Goal: Task Accomplishment & Management: Manage account settings

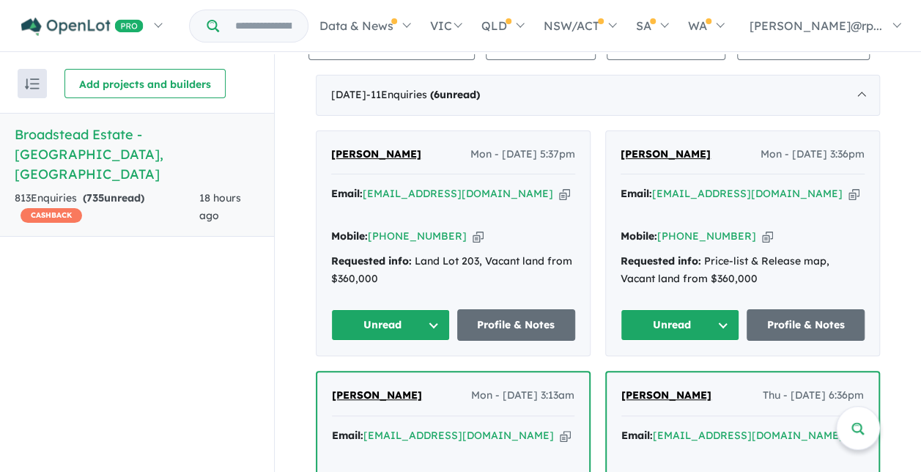
scroll to position [640, 0]
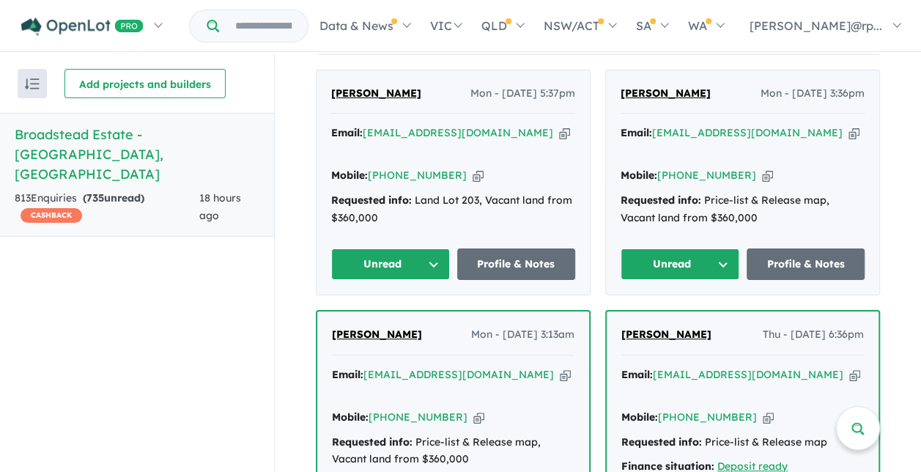
click at [432, 248] on button "Unread" at bounding box center [390, 264] width 119 height 32
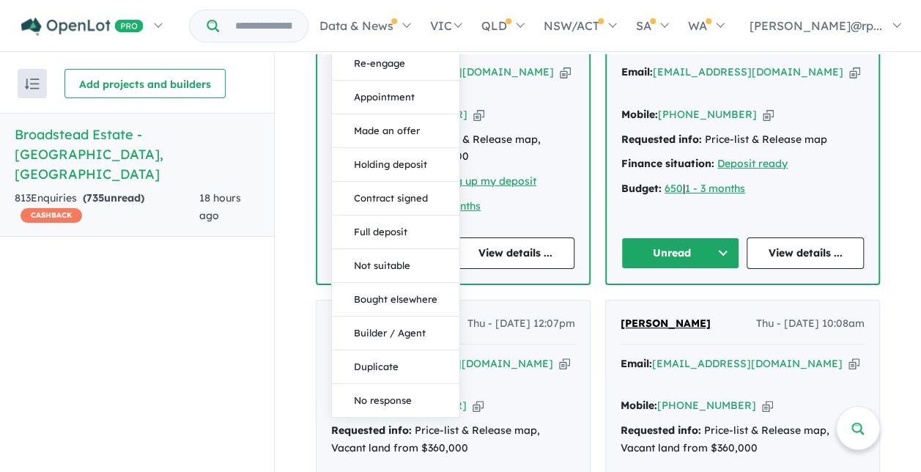
scroll to position [944, 0]
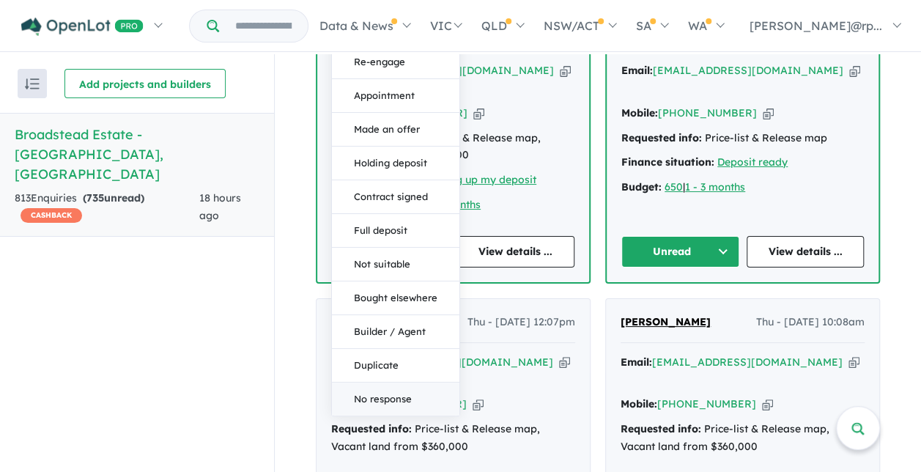
click at [388, 383] on button "No response" at bounding box center [396, 399] width 128 height 33
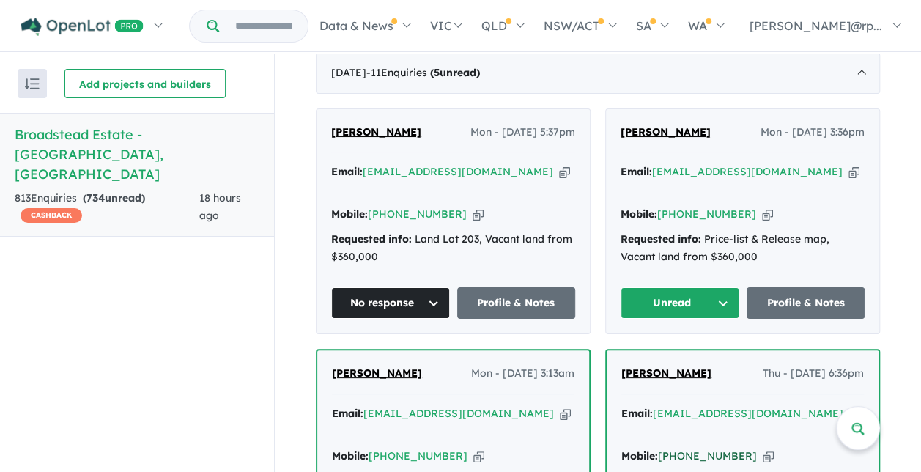
scroll to position [600, 0]
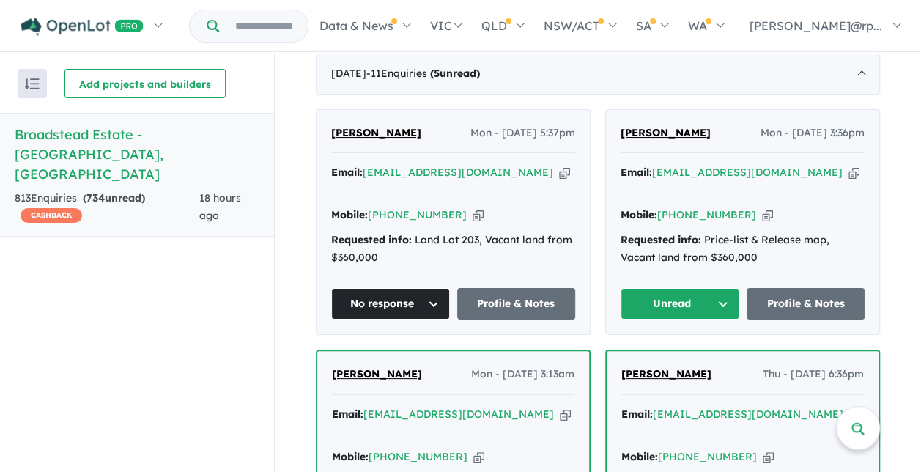
click at [714, 288] on button "Unread" at bounding box center [680, 304] width 119 height 32
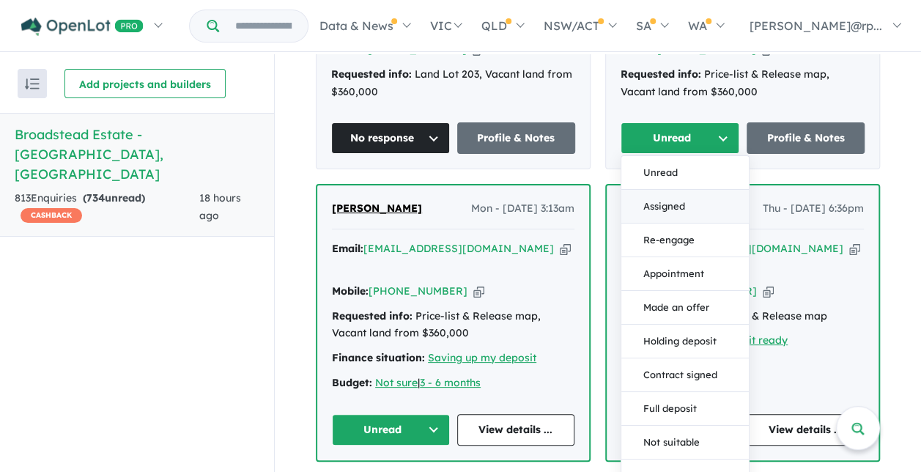
scroll to position [767, 0]
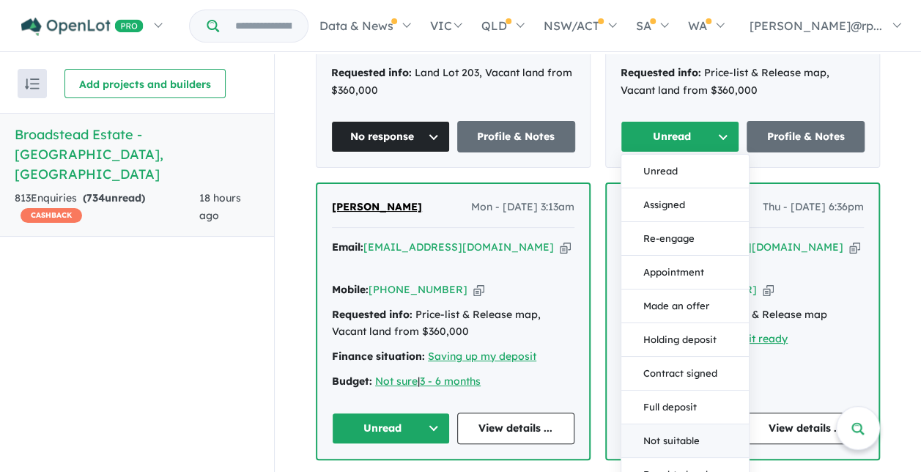
click at [678, 424] on button "Not suitable" at bounding box center [685, 441] width 128 height 34
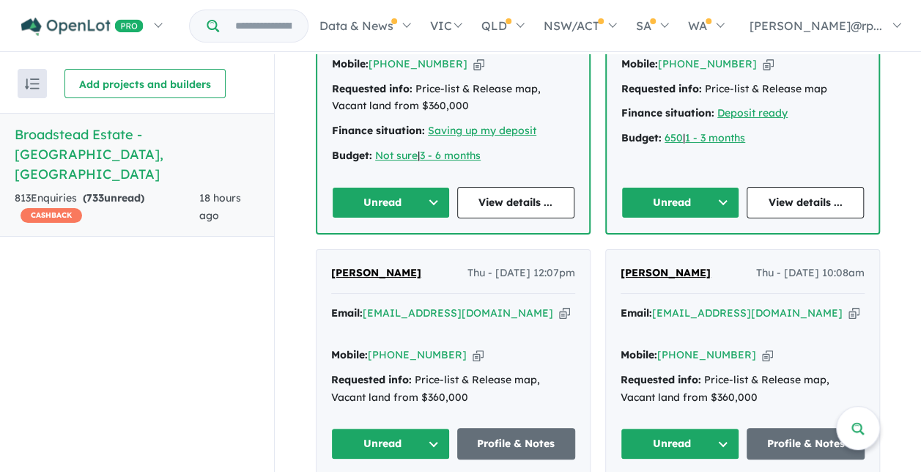
scroll to position [842, 0]
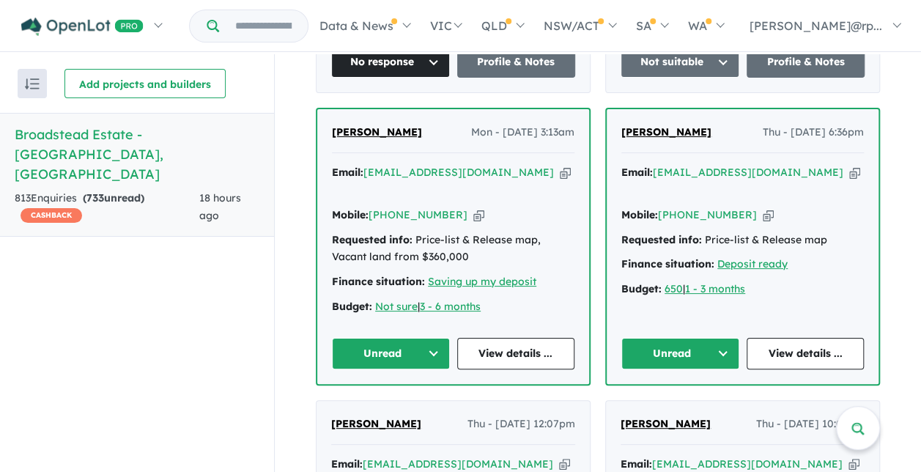
click at [424, 338] on button "Unread" at bounding box center [391, 354] width 118 height 32
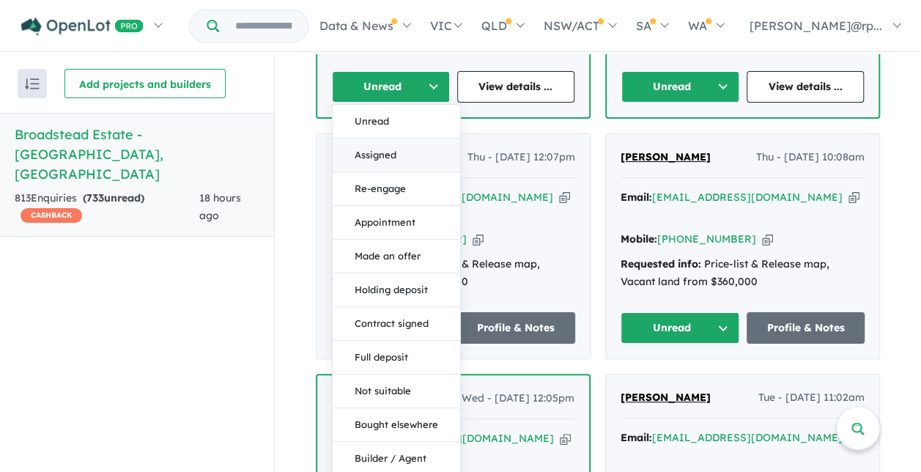
scroll to position [1190, 0]
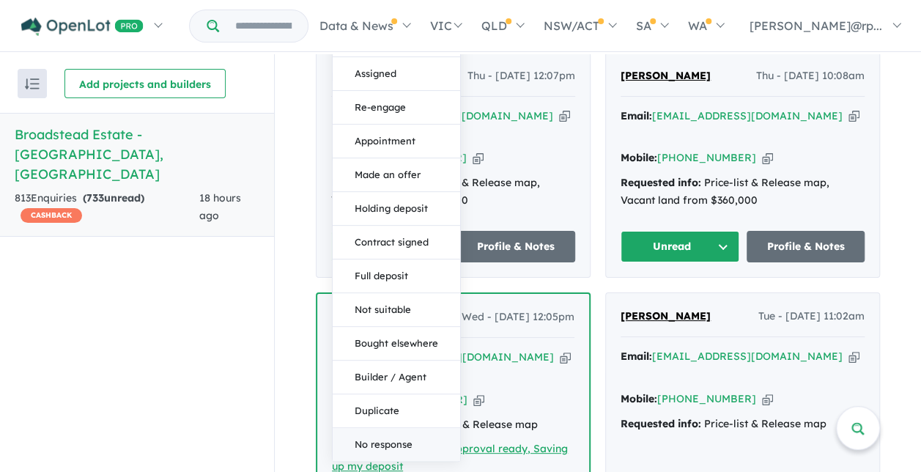
click at [388, 427] on button "No response" at bounding box center [397, 443] width 128 height 33
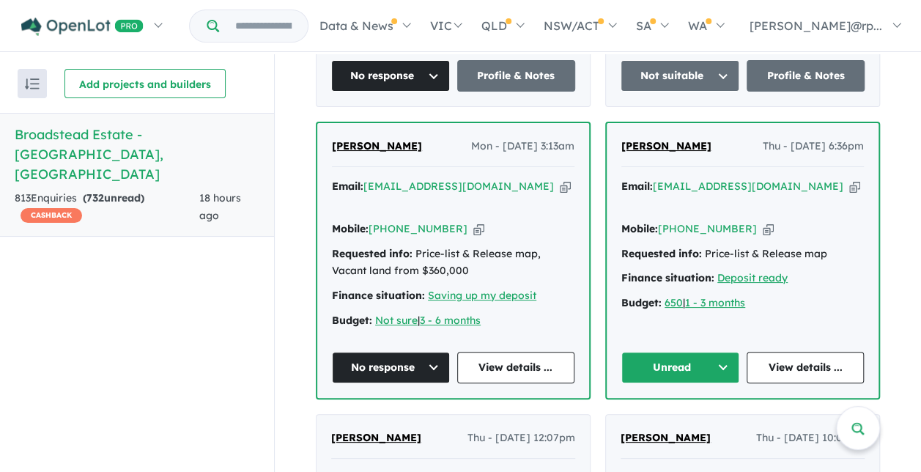
scroll to position [827, 0]
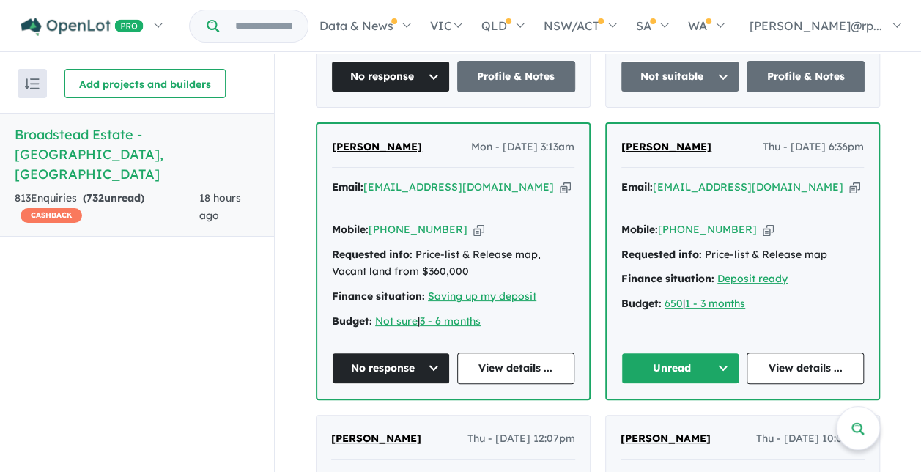
click at [714, 352] on button "Unread" at bounding box center [680, 368] width 118 height 32
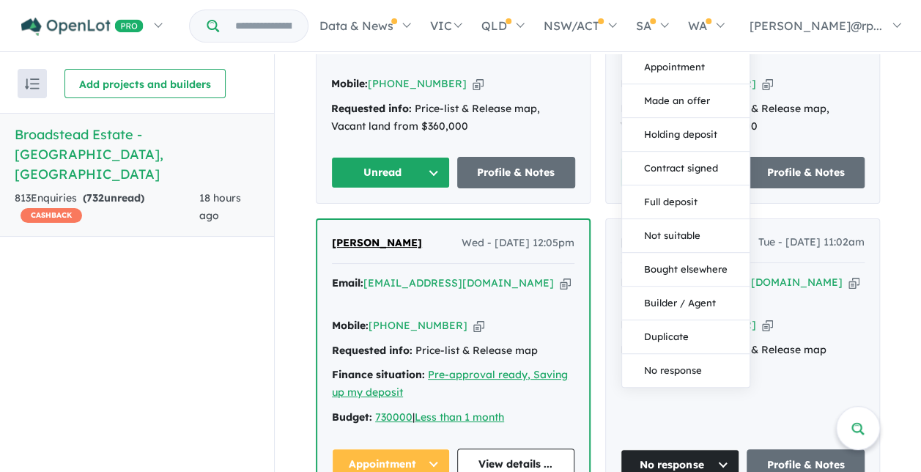
scroll to position [1266, 0]
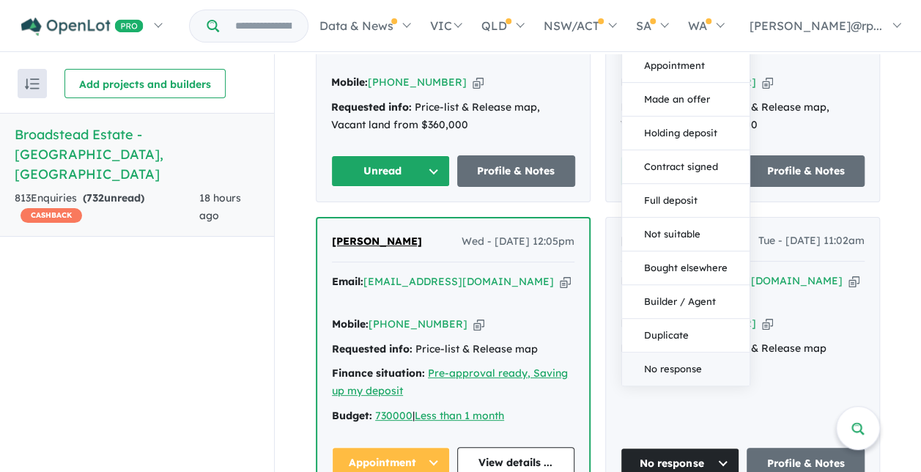
click at [683, 352] on button "No response" at bounding box center [686, 368] width 128 height 33
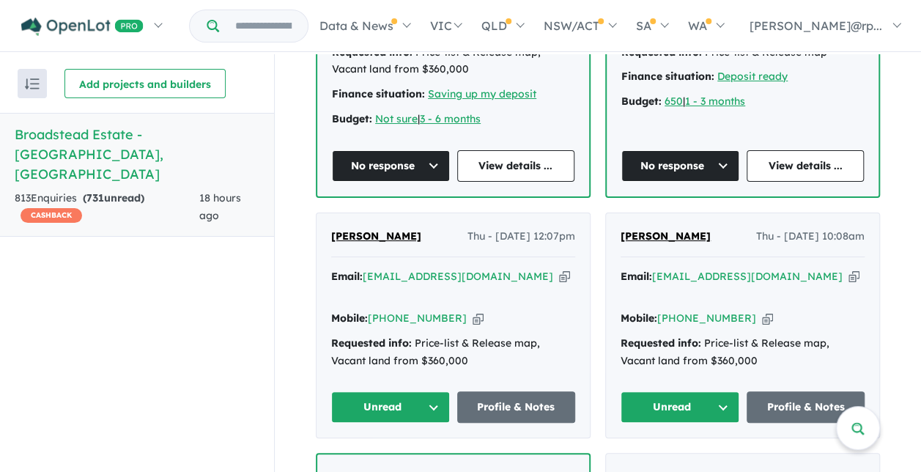
scroll to position [1029, 0]
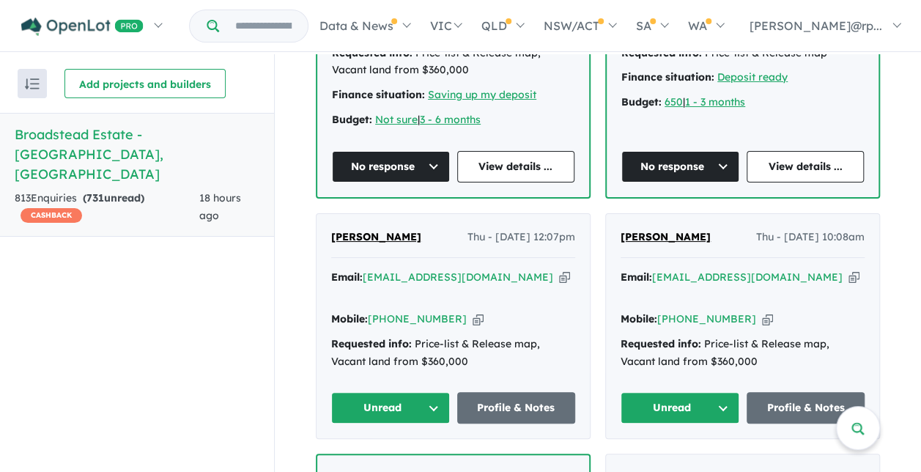
click at [435, 392] on button "Unread" at bounding box center [390, 408] width 119 height 32
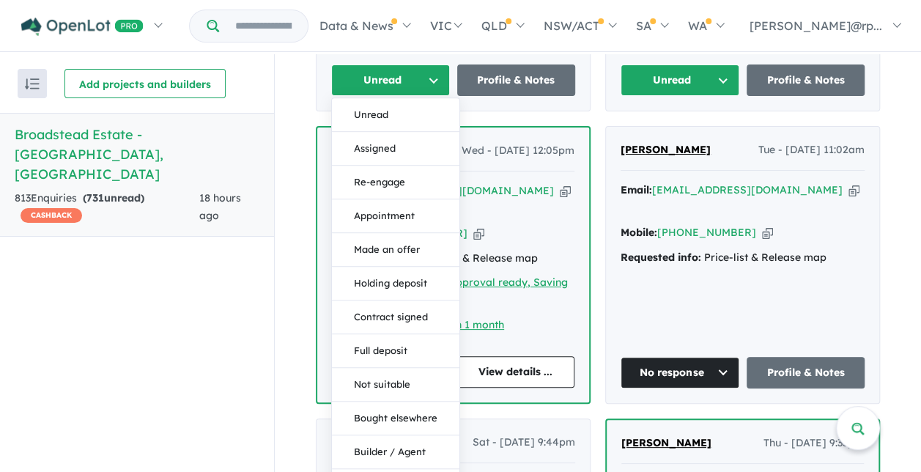
scroll to position [1502, 0]
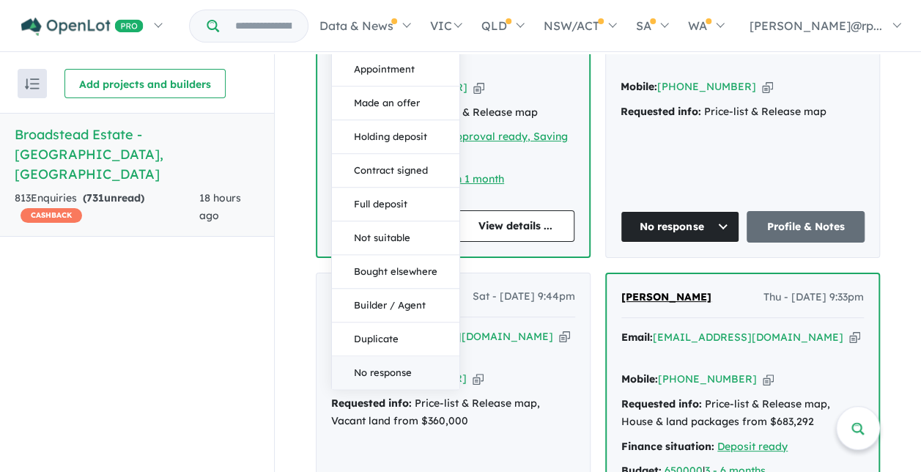
click at [391, 357] on button "No response" at bounding box center [396, 373] width 128 height 33
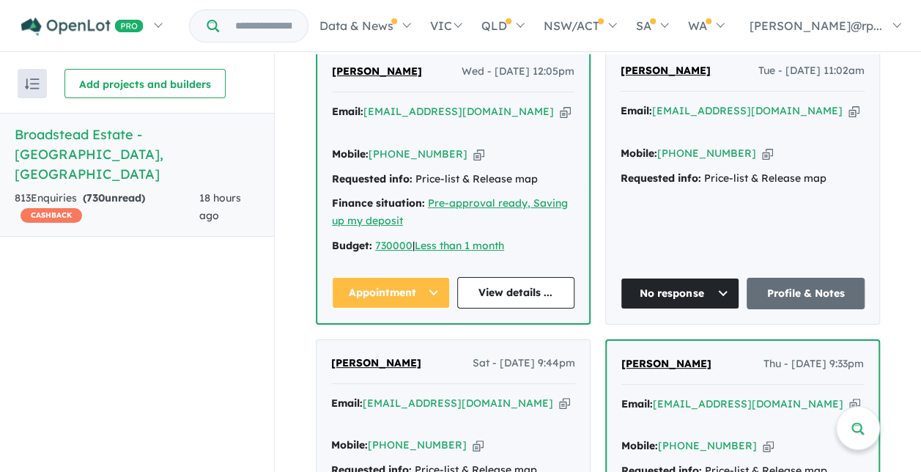
scroll to position [1435, 0]
click at [426, 278] on button "Appointment" at bounding box center [391, 294] width 118 height 32
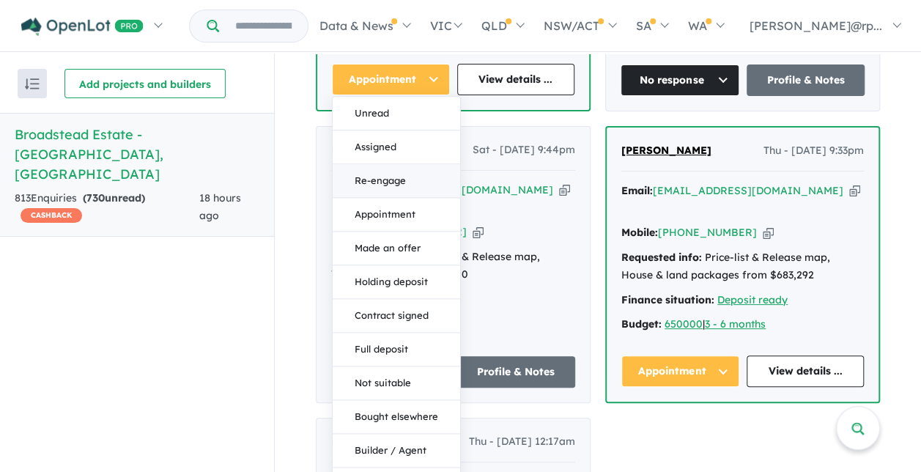
scroll to position [1819, 0]
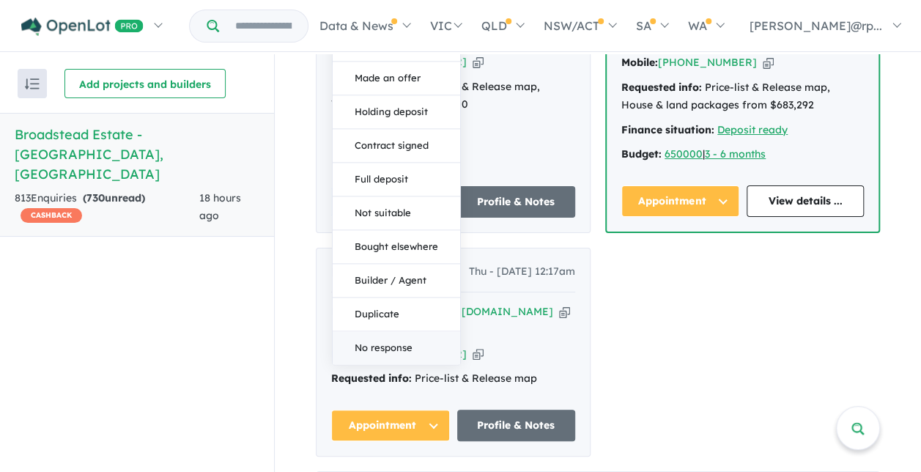
click at [399, 332] on button "No response" at bounding box center [397, 348] width 128 height 33
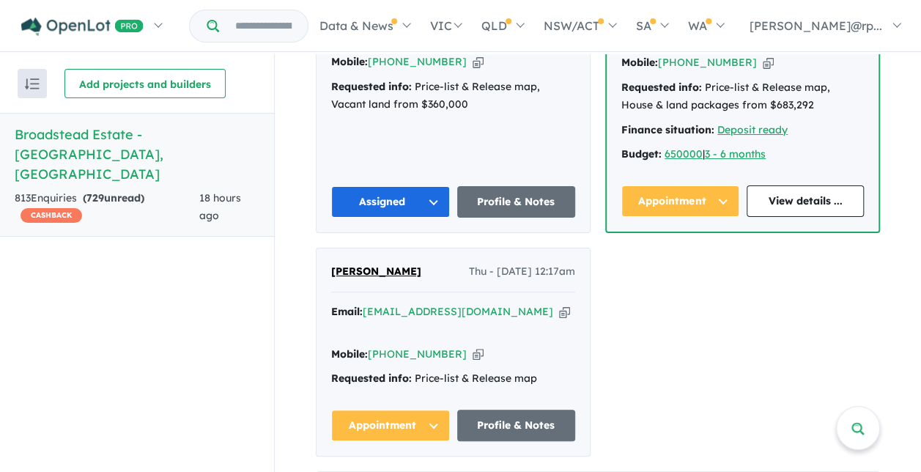
click at [425, 186] on button "Assigned" at bounding box center [390, 202] width 119 height 32
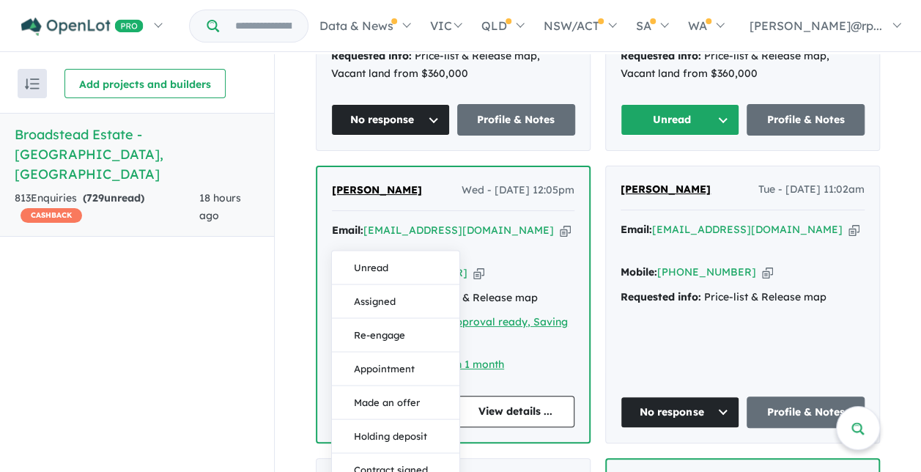
scroll to position [1380, 0]
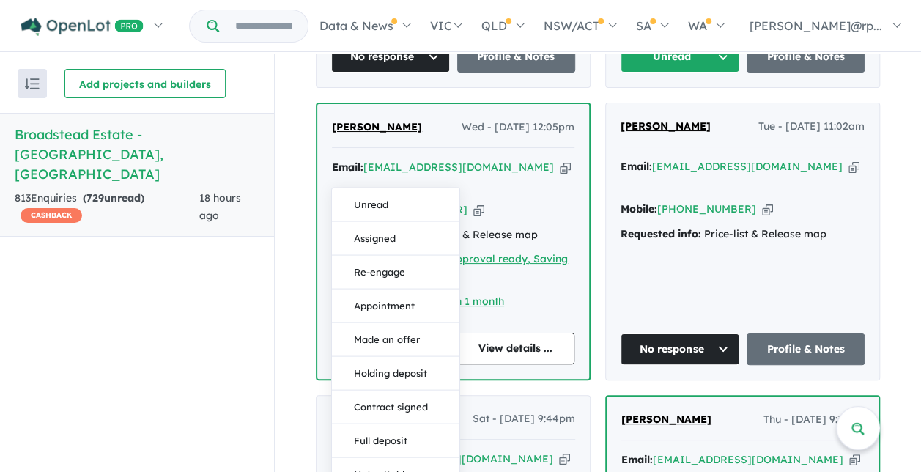
click at [592, 196] on div "[PERSON_NAME] Mon - [DATE] 5:37pm Email: [EMAIL_ADDRESS][DOMAIN_NAME] Copied! M…" at bounding box center [598, 113] width 564 height 1567
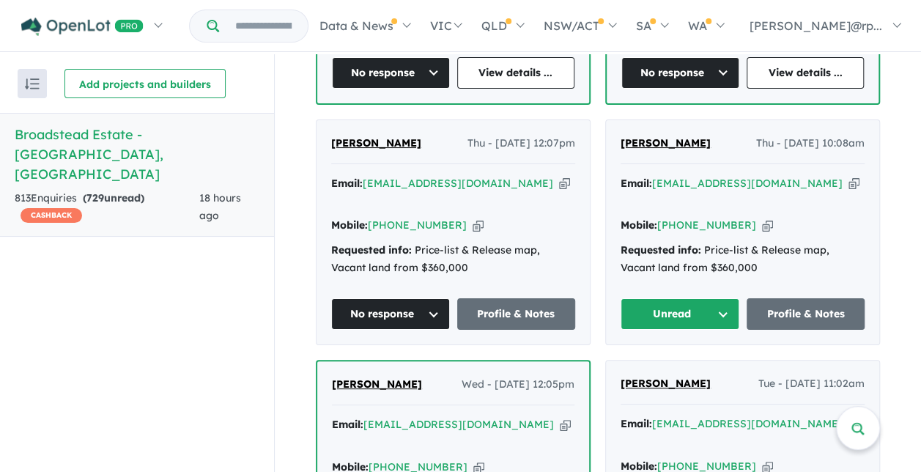
scroll to position [1119, 0]
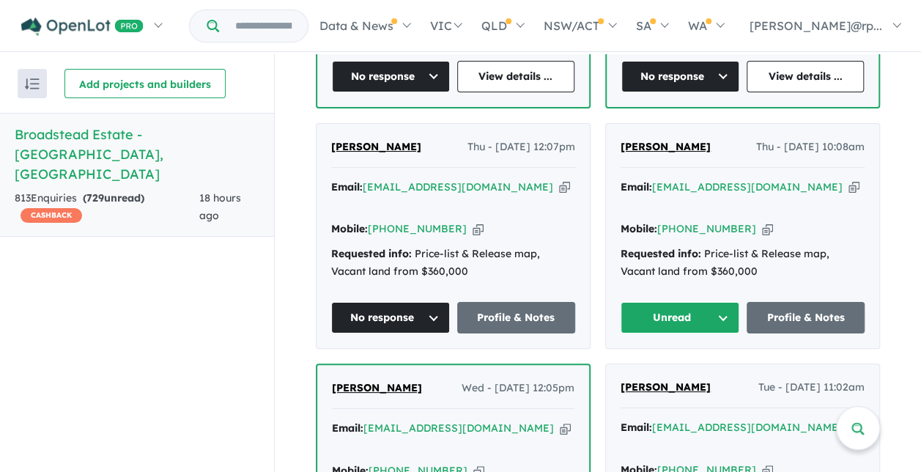
click at [717, 302] on button "Unread" at bounding box center [680, 318] width 119 height 32
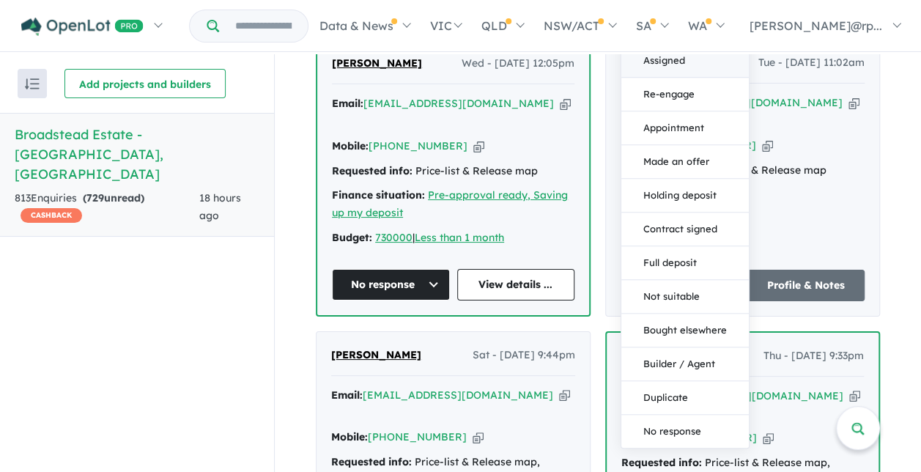
scroll to position [1444, 0]
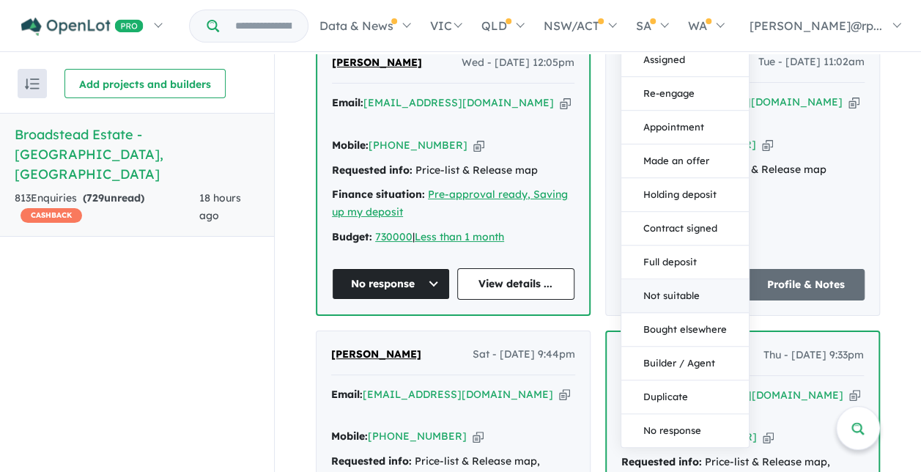
click at [687, 280] on button "Not suitable" at bounding box center [685, 297] width 128 height 34
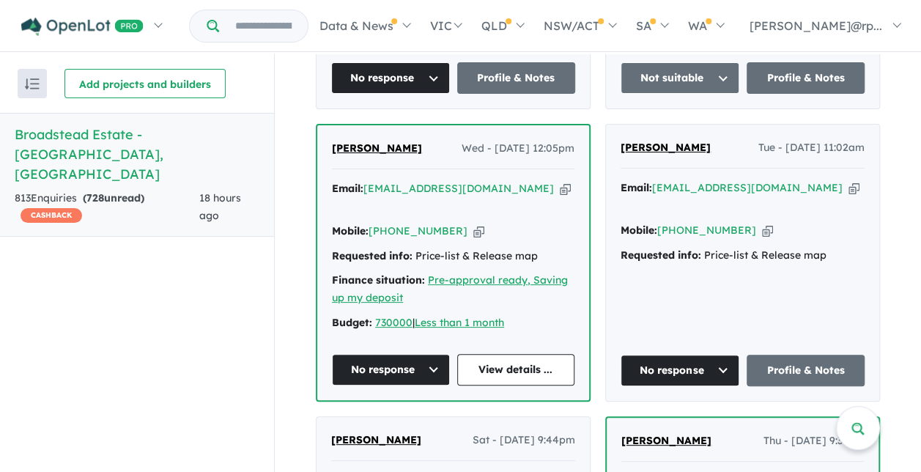
scroll to position [1357, 0]
